Goal: Task Accomplishment & Management: Use online tool/utility

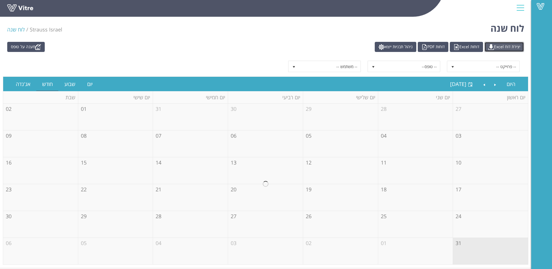
click at [489, 49] on img at bounding box center [492, 47] width 6 height 6
click at [90, 82] on link "יום" at bounding box center [89, 83] width 17 height 13
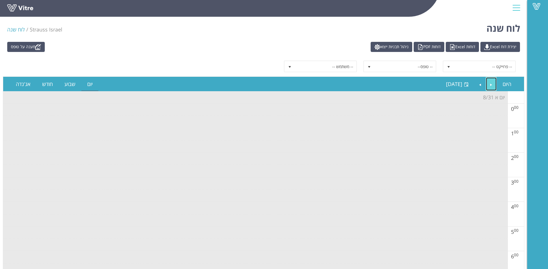
click at [492, 84] on link "Previous" at bounding box center [491, 83] width 11 height 13
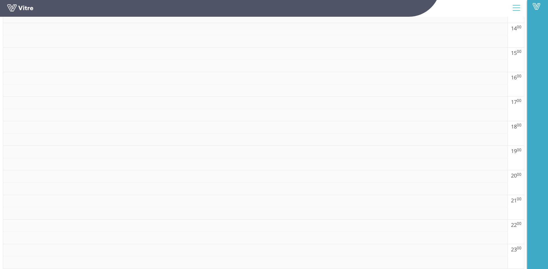
scroll to position [428, 0]
click at [302, 114] on td at bounding box center [255, 113] width 504 height 12
click at [302, 114] on td at bounding box center [255, 118] width 504 height 12
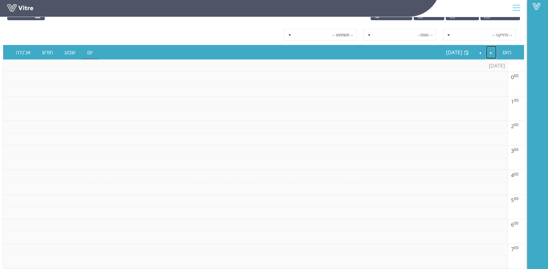
scroll to position [0, 0]
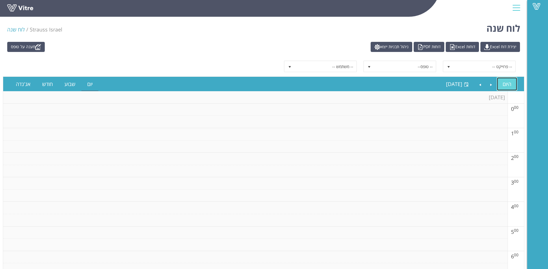
click at [508, 85] on link "היום" at bounding box center [507, 83] width 20 height 13
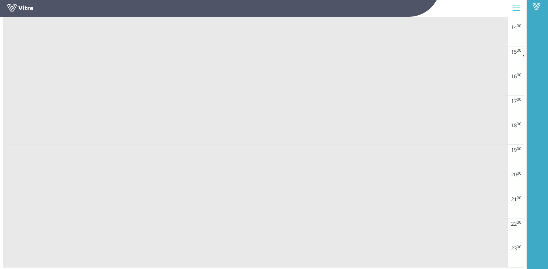
scroll to position [428, 0]
click at [269, 138] on td at bounding box center [255, 137] width 504 height 12
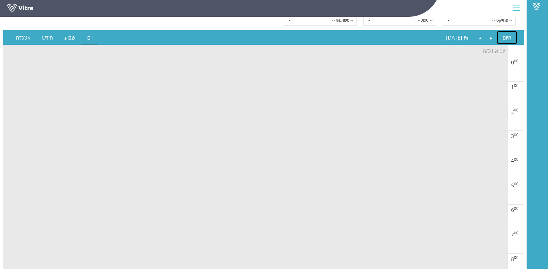
scroll to position [0, 0]
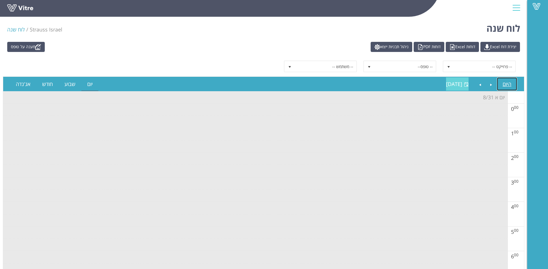
click at [453, 83] on span "יום ראשון 31 אוגוסט 2025" at bounding box center [454, 84] width 16 height 7
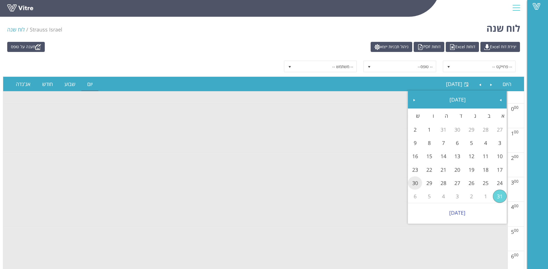
click at [413, 183] on link "30" at bounding box center [415, 183] width 14 height 13
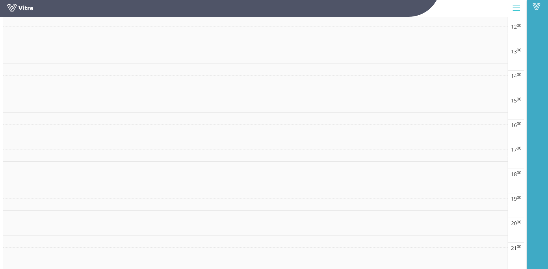
scroll to position [428, 0]
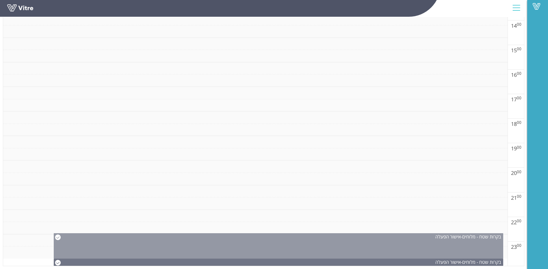
click at [61, 238] on img at bounding box center [58, 238] width 6 height 6
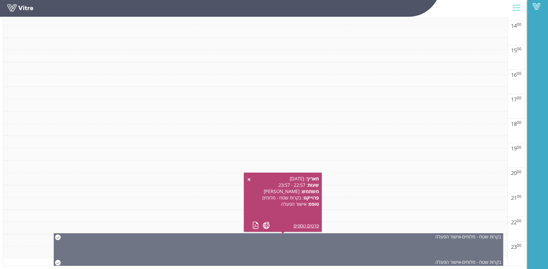
click at [252, 225] on div "תאריך : 30.08.2025 שעות : 22:57 - 23:57 משתמש : כריסטינה קניש פרוייקט : בקרות ש…" at bounding box center [283, 202] width 72 height 53
click at [256, 225] on link at bounding box center [255, 225] width 6 height 7
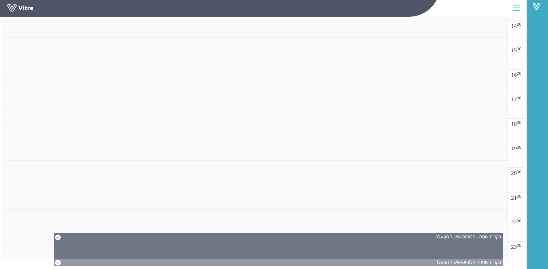
click at [61, 262] on img at bounding box center [58, 263] width 6 height 6
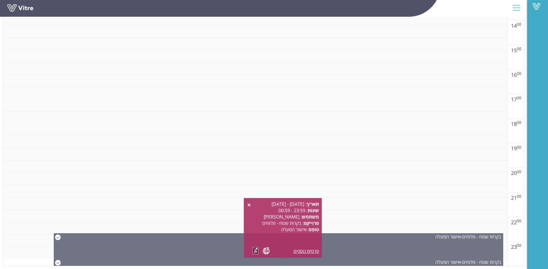
click at [255, 252] on link at bounding box center [255, 250] width 6 height 7
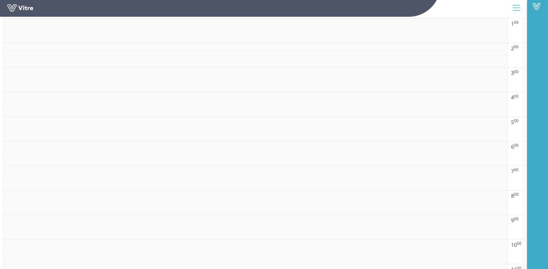
scroll to position [0, 0]
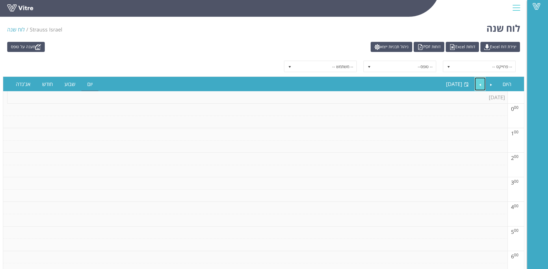
click at [482, 85] on link "Next" at bounding box center [480, 83] width 11 height 13
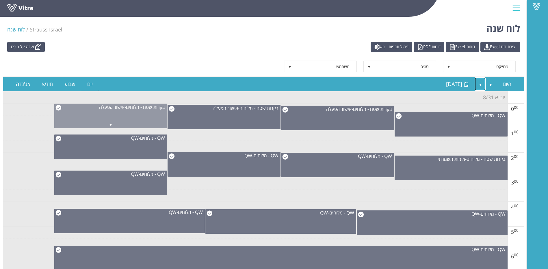
click at [56, 108] on span at bounding box center [111, 107] width 112 height 7
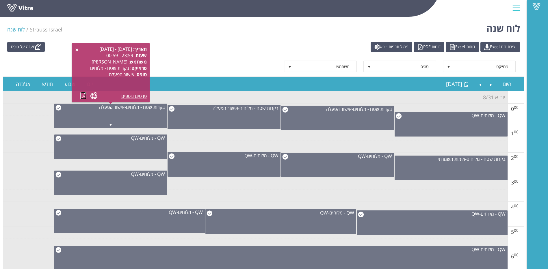
click at [84, 95] on link at bounding box center [83, 95] width 6 height 7
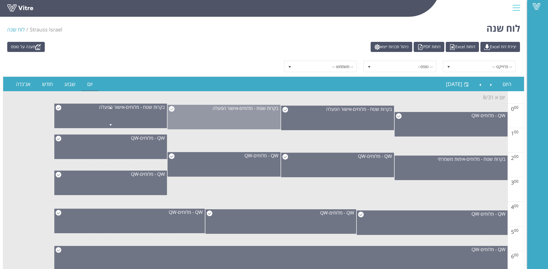
click at [171, 107] on img at bounding box center [172, 109] width 6 height 6
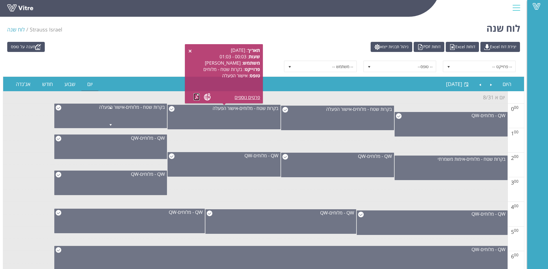
click at [195, 97] on link at bounding box center [197, 96] width 6 height 7
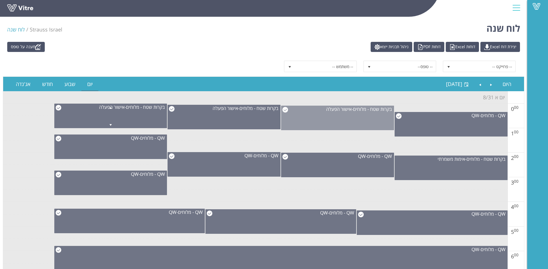
click at [285, 111] on img at bounding box center [285, 110] width 6 height 6
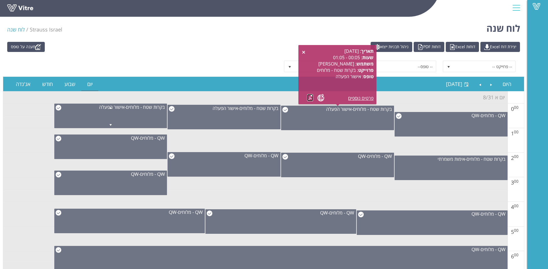
click at [309, 96] on link at bounding box center [310, 97] width 6 height 7
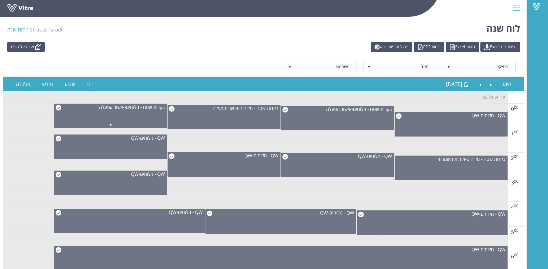
click at [261, 194] on td at bounding box center [255, 196] width 504 height 12
click at [448, 66] on span "select" at bounding box center [448, 67] width 5 height 5
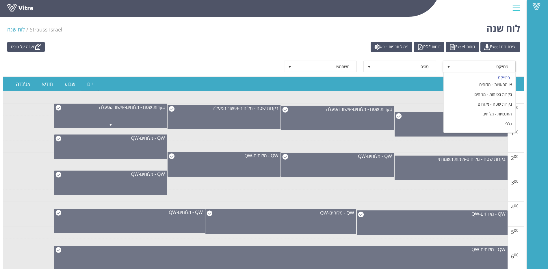
scroll to position [1, 0]
click at [266, 102] on th "יום א 8/31" at bounding box center [255, 97] width 504 height 12
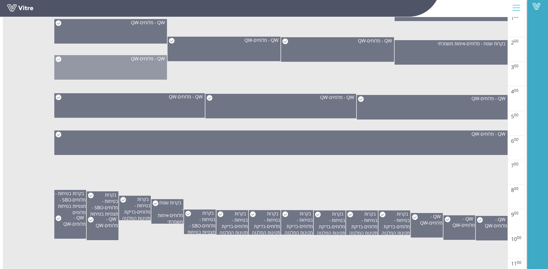
scroll to position [0, 0]
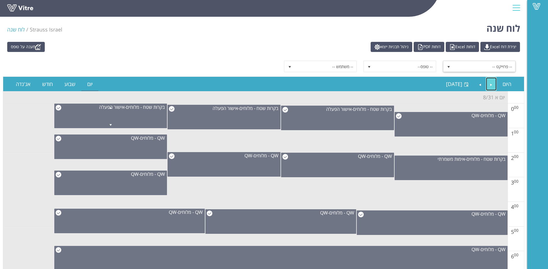
click at [493, 82] on link "Previous" at bounding box center [491, 83] width 11 height 13
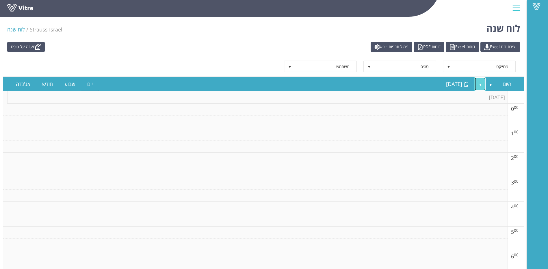
click at [481, 84] on link "Next" at bounding box center [480, 83] width 11 height 13
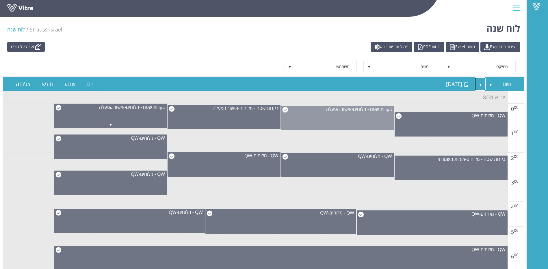
click at [284, 108] on img at bounding box center [285, 110] width 6 height 6
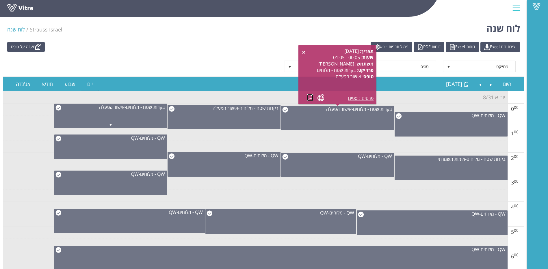
click at [309, 97] on link at bounding box center [310, 97] width 6 height 7
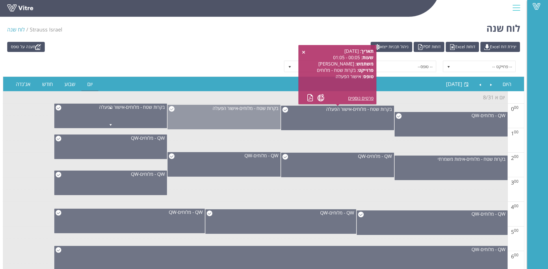
click at [173, 112] on img at bounding box center [172, 109] width 6 height 6
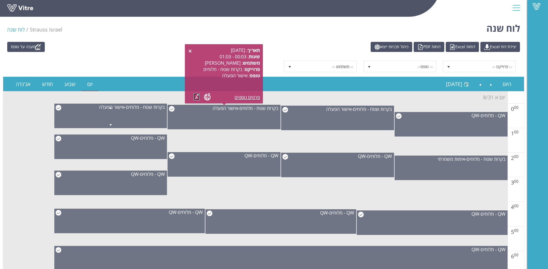
click at [199, 97] on link at bounding box center [197, 96] width 6 height 7
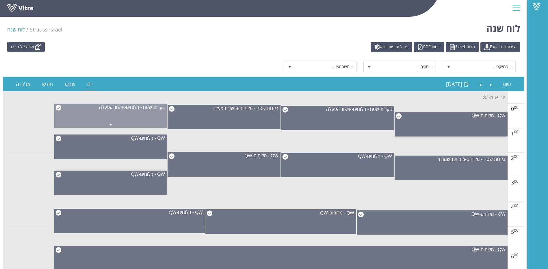
click at [59, 110] on span at bounding box center [111, 107] width 112 height 7
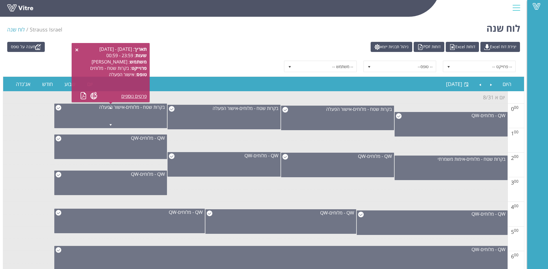
click at [78, 92] on div "תאריך : 30.08.2025 - 31.08.2025 שעות : 23:59 - 00:59 משתמש : כריסטינה קניש פרוי…" at bounding box center [111, 72] width 72 height 53
click at [82, 93] on link at bounding box center [83, 95] width 6 height 7
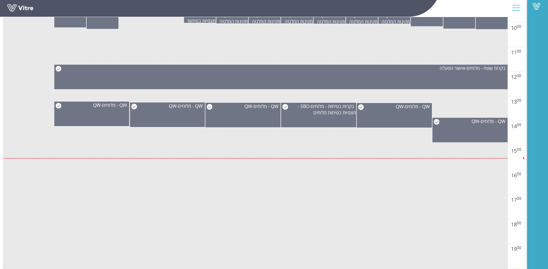
scroll to position [318, 0]
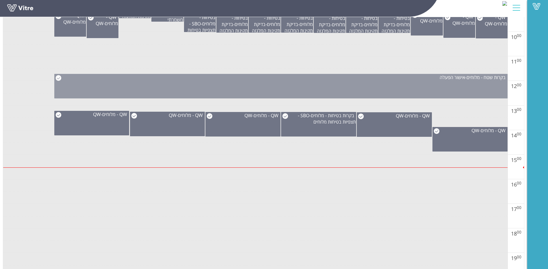
click at [58, 79] on img at bounding box center [58, 78] width 6 height 6
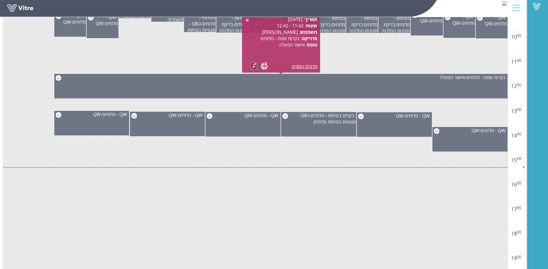
click at [253, 64] on link at bounding box center [254, 65] width 6 height 7
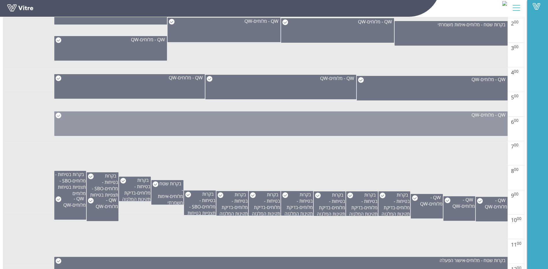
scroll to position [0, 0]
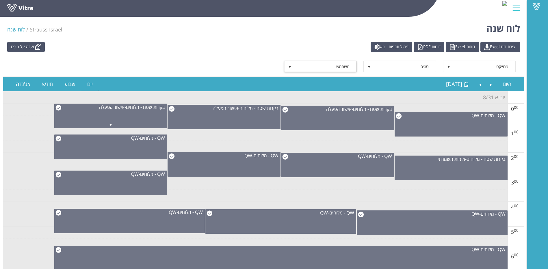
click at [288, 66] on span "select" at bounding box center [289, 67] width 5 height 5
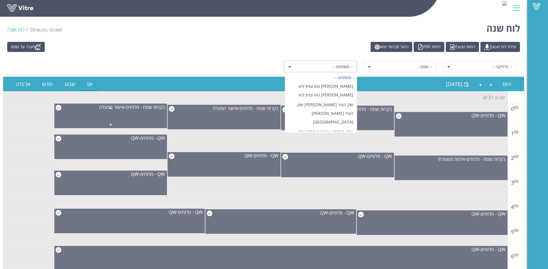
click at [291, 66] on span "select" at bounding box center [289, 67] width 5 height 5
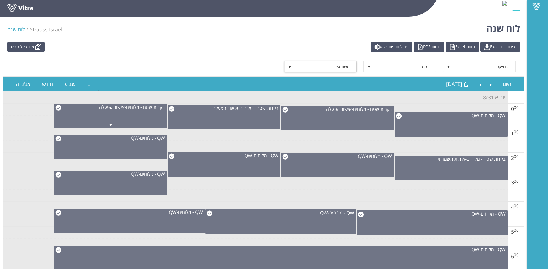
click at [291, 66] on span "select" at bounding box center [289, 67] width 5 height 5
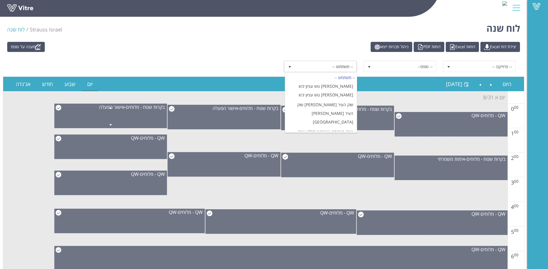
click at [242, 59] on div "-- פרוייקט -- -- טופס-- -- משתמש --" at bounding box center [263, 66] width 521 height 20
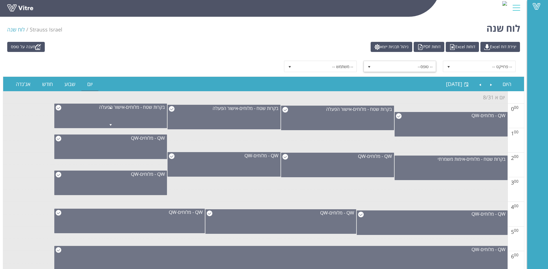
click at [374, 66] on span "select" at bounding box center [369, 66] width 10 height 10
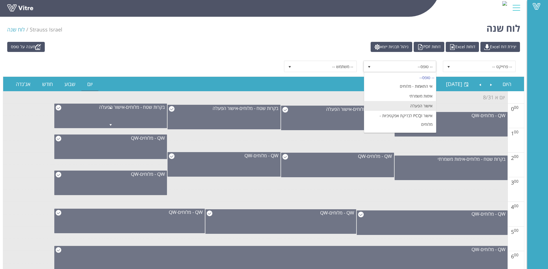
click at [383, 104] on li "אישור הפעלה" at bounding box center [400, 106] width 72 height 10
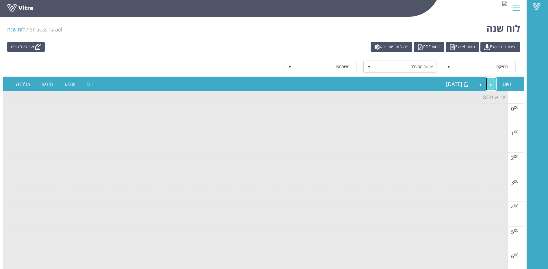
click at [490, 83] on link "Previous" at bounding box center [491, 83] width 11 height 13
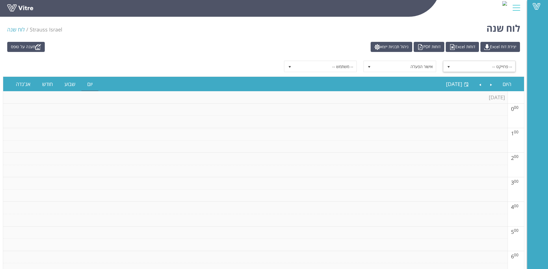
click at [448, 66] on span "select" at bounding box center [448, 67] width 5 height 5
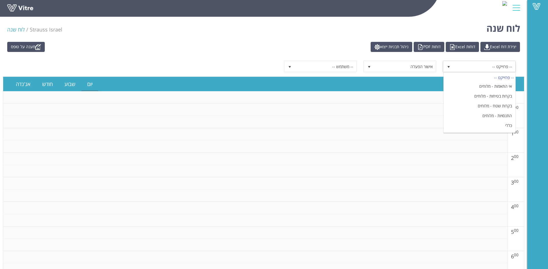
drag, startPoint x: 370, startPoint y: 118, endPoint x: 368, endPoint y: 113, distance: 6.1
click at [370, 118] on td at bounding box center [255, 122] width 504 height 12
click at [370, 64] on span "select" at bounding box center [369, 66] width 10 height 10
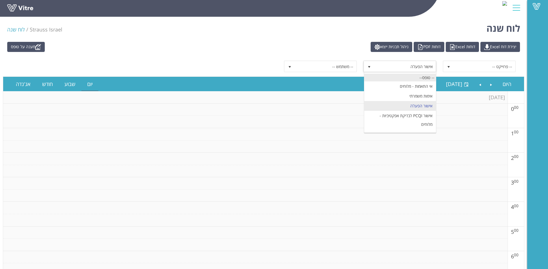
click at [385, 77] on div "-- טופס--" at bounding box center [400, 78] width 72 height 8
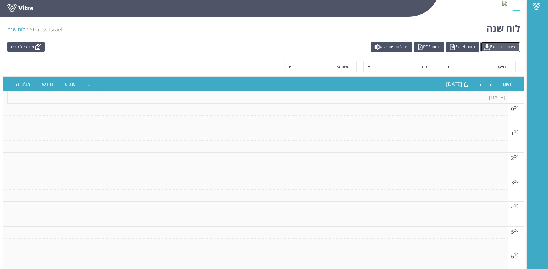
click at [495, 46] on link "יצירת דוח Excel" at bounding box center [500, 47] width 40 height 10
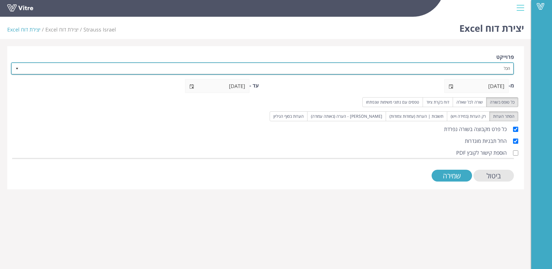
click at [18, 68] on span "select" at bounding box center [17, 68] width 5 height 5
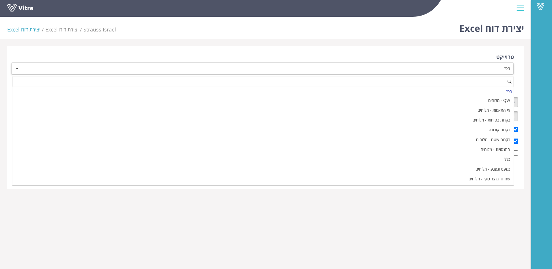
click at [294, 197] on html "Vitre יצירת דוח Excel Strauss Israel יצירת דוח Excel יצירת דוח Excel המערכת מכי…" at bounding box center [276, 98] width 552 height 197
